Goal: Navigation & Orientation: Find specific page/section

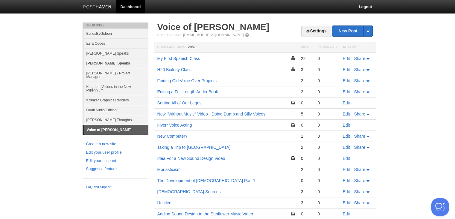
click at [104, 59] on link "[PERSON_NAME] Speaks" at bounding box center [116, 63] width 65 height 10
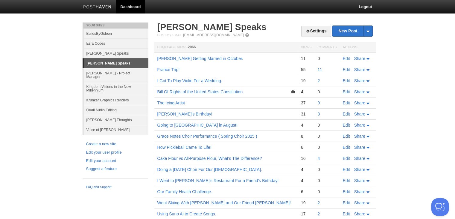
click at [319, 70] on link "11" at bounding box center [320, 69] width 5 height 5
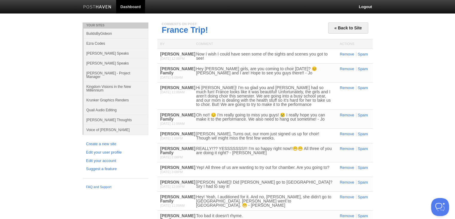
scroll to position [15, 0]
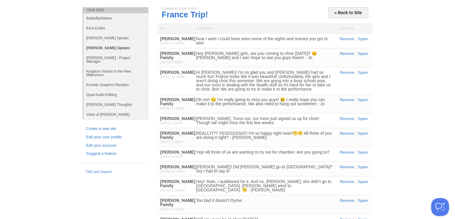
click at [115, 50] on link "[PERSON_NAME] Speaks" at bounding box center [116, 48] width 65 height 10
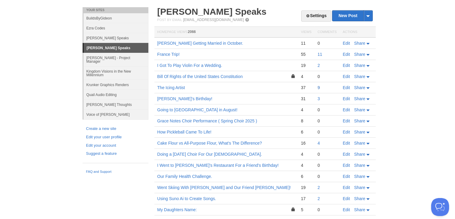
click at [318, 86] on link "9" at bounding box center [319, 87] width 2 height 5
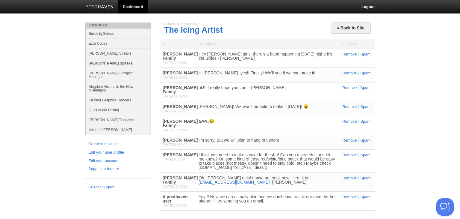
click at [116, 60] on link "[PERSON_NAME] Speaks" at bounding box center [118, 63] width 65 height 10
